Goal: Transaction & Acquisition: Purchase product/service

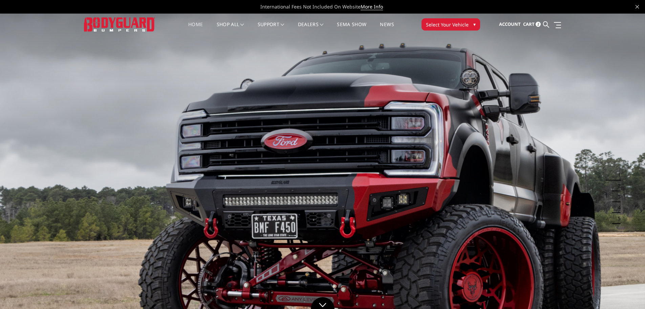
click at [474, 24] on span "▾" at bounding box center [475, 24] width 2 height 7
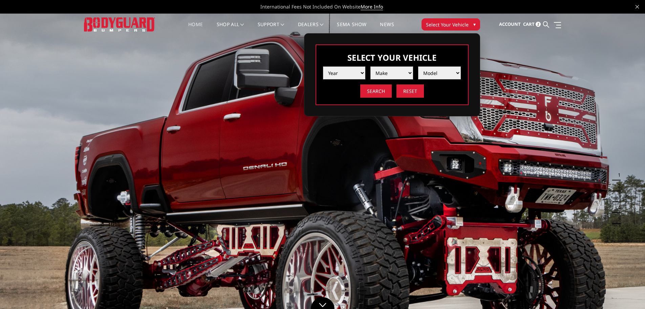
click at [363, 73] on select "Year 2025 2024 2023 2022 2021 2020 2019 2018 2017 2016 2015 2014 2013 2012 2011…" at bounding box center [344, 72] width 43 height 13
select select "yr_2024"
click at [323, 66] on select "Year 2025 2024 2023 2022 2021 2020 2019 2018 2017 2016 2015 2014 2013 2012 2011…" at bounding box center [344, 72] width 43 height 13
click at [409, 72] on select "Make Chevrolet Ford GMC Ram Toyota" at bounding box center [392, 72] width 43 height 13
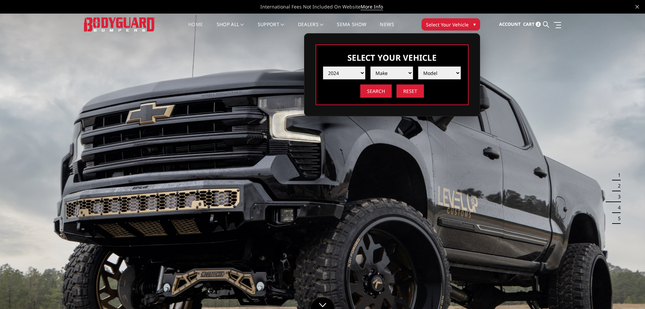
select select "mk_ram"
click at [371, 66] on select "Make Chevrolet Ford GMC Ram Toyota" at bounding box center [392, 72] width 43 height 13
click at [457, 74] on select "Model 1500 6-Lug 1500 Rebel 2500 / 3500 4500 / 5500 TRX" at bounding box center [439, 72] width 43 height 13
select select "md_2500-3500"
click at [418, 66] on select "Model 1500 6-Lug 1500 Rebel 2500 / 3500 4500 / 5500 TRX" at bounding box center [439, 72] width 43 height 13
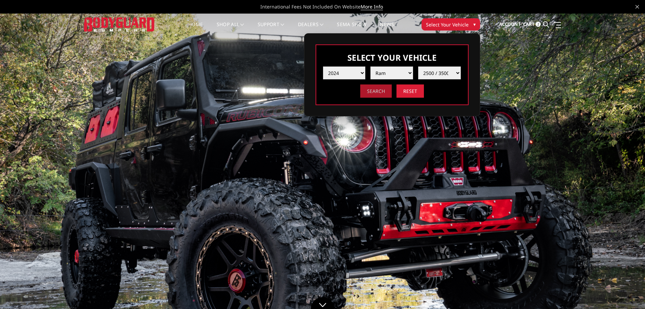
click at [383, 93] on input "Search" at bounding box center [376, 90] width 32 height 13
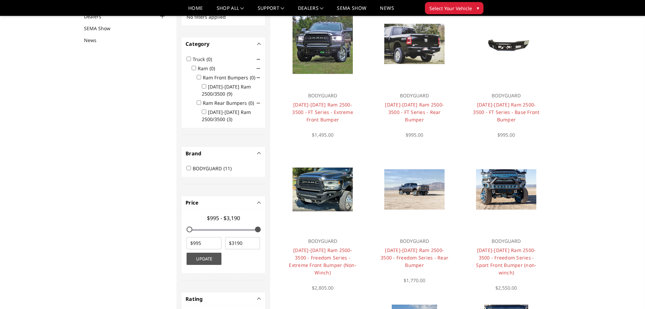
scroll to position [54, 0]
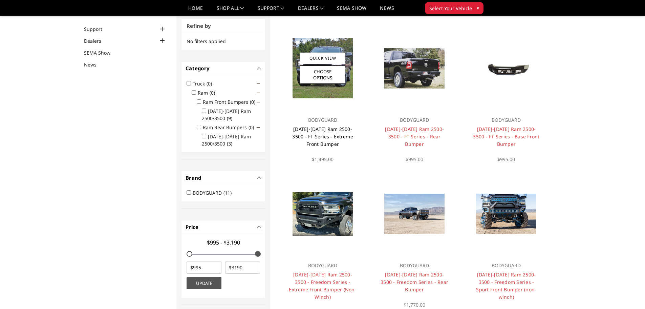
click at [323, 139] on link "2019-2026 Ram 2500-3500 - FT Series - Extreme Front Bumper" at bounding box center [322, 136] width 61 height 21
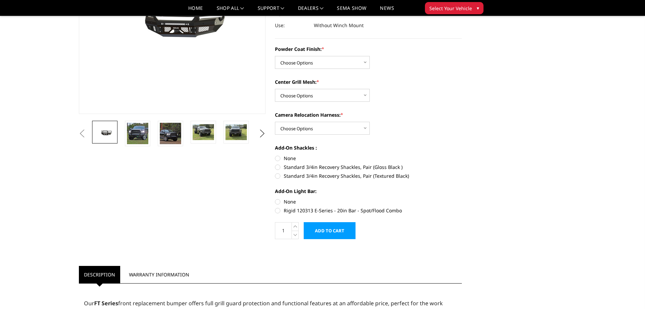
scroll to position [135, 0]
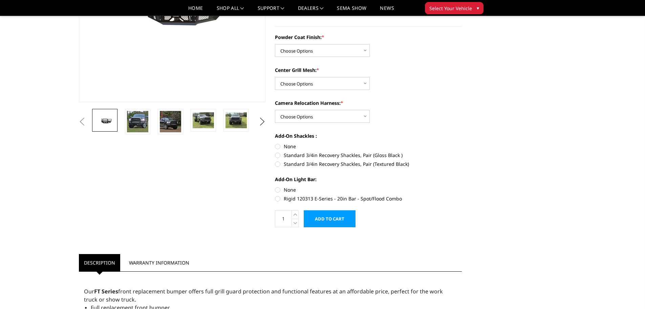
click at [277, 199] on label "Rigid 120313 E-Series - 20in Bar - Spot/Flood Combo" at bounding box center [368, 198] width 187 height 7
click at [462, 186] on input "Rigid 120313 E-Series - 20in Bar - Spot/Flood Combo" at bounding box center [462, 186] width 0 height 0
radio input "true"
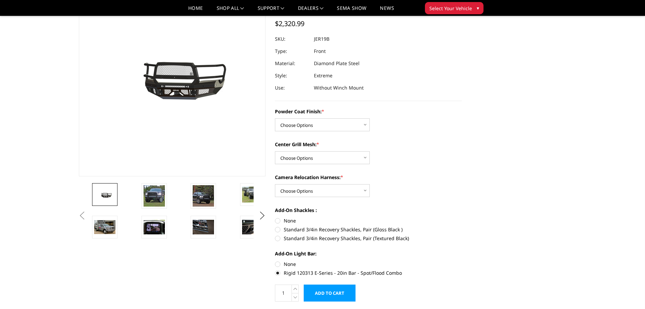
scroll to position [0, 0]
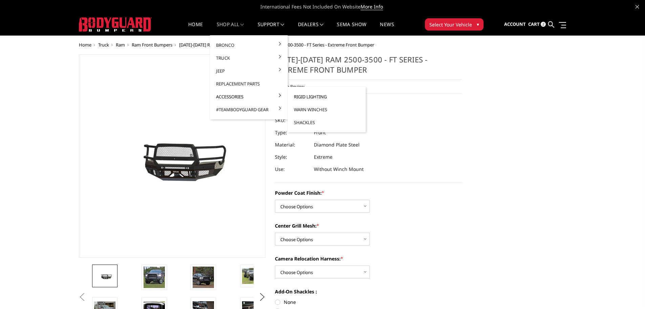
click at [301, 97] on link "Rigid Lighting" at bounding box center [327, 96] width 72 height 13
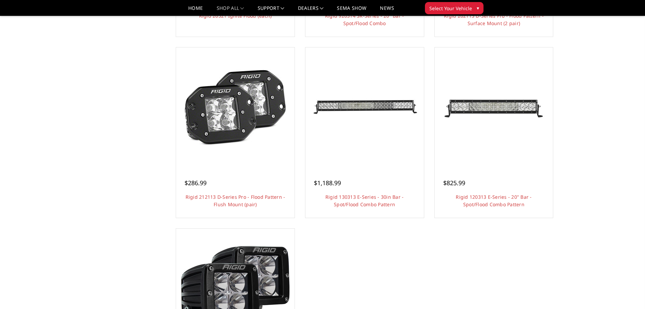
scroll to position [406, 0]
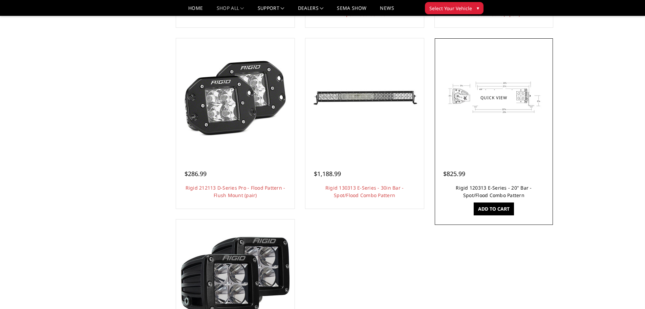
click at [491, 187] on link "Rigid 120313 E-Series - 20" Bar - Spot/Flood Combo Pattern" at bounding box center [494, 191] width 76 height 14
